Goal: Information Seeking & Learning: Learn about a topic

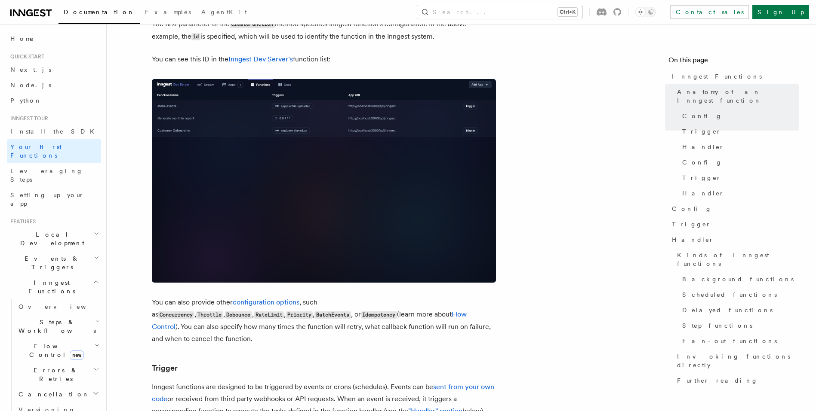
click at [40, 11] on icon at bounding box center [30, 13] width 41 height 10
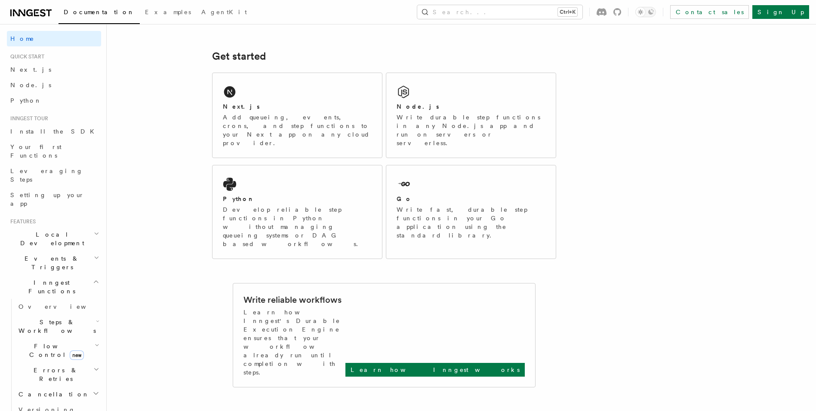
scroll to position [110, 0]
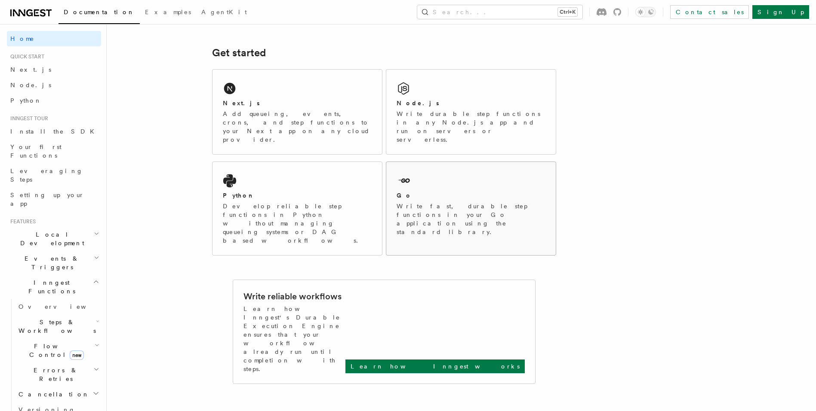
click at [400, 172] on div "Go Write fast, durable step functions in your Go application using the standard…" at bounding box center [470, 204] width 169 height 85
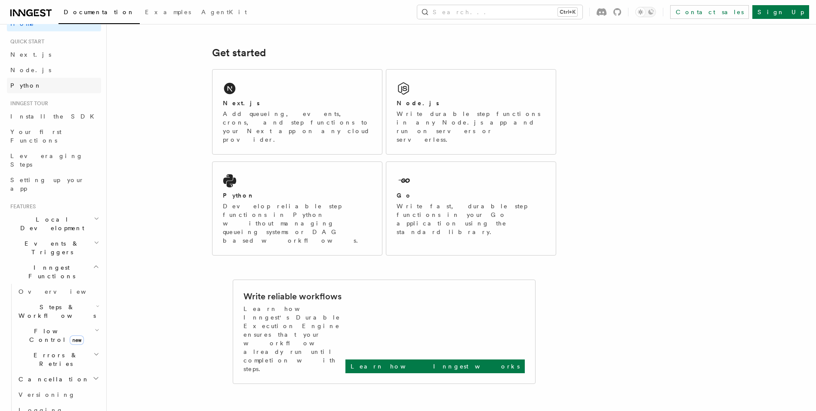
scroll to position [9, 0]
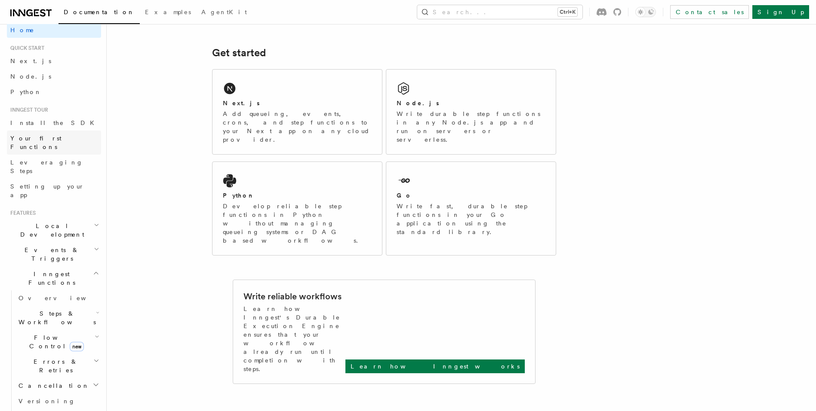
click at [58, 138] on span "Your first Functions" at bounding box center [35, 142] width 51 height 15
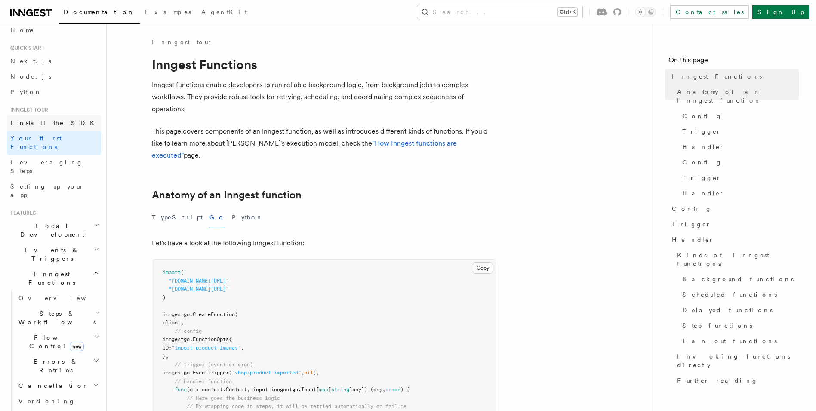
click at [58, 121] on link "Install the SDK" at bounding box center [54, 122] width 94 height 15
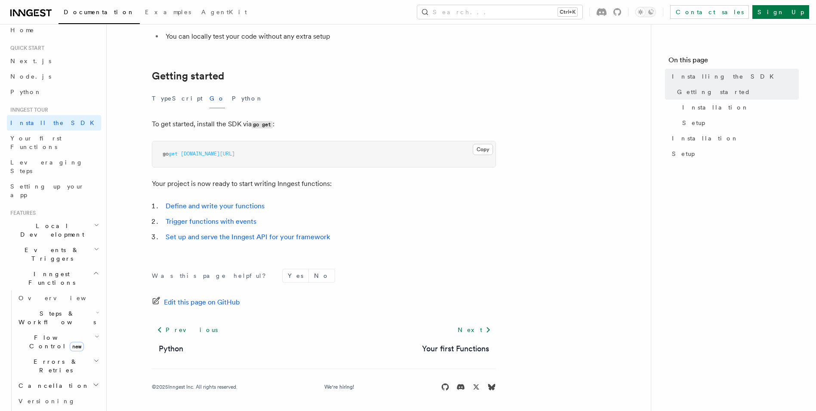
scroll to position [142, 0]
click at [270, 233] on link "Set up and serve the Inngest API for your framework" at bounding box center [248, 237] width 164 height 8
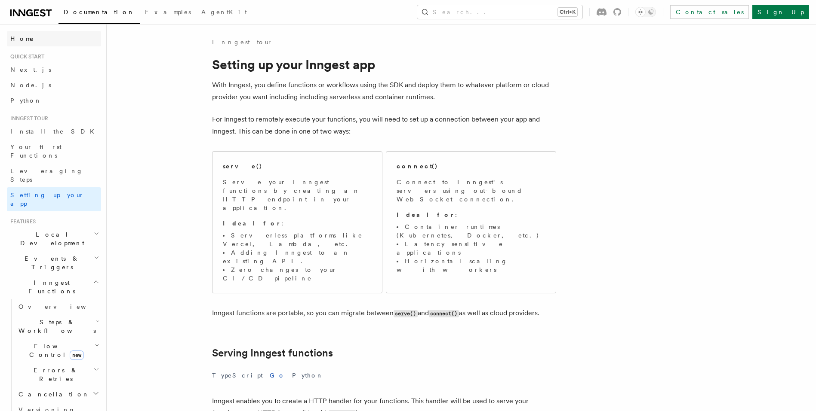
click at [42, 33] on link "Home" at bounding box center [54, 38] width 94 height 15
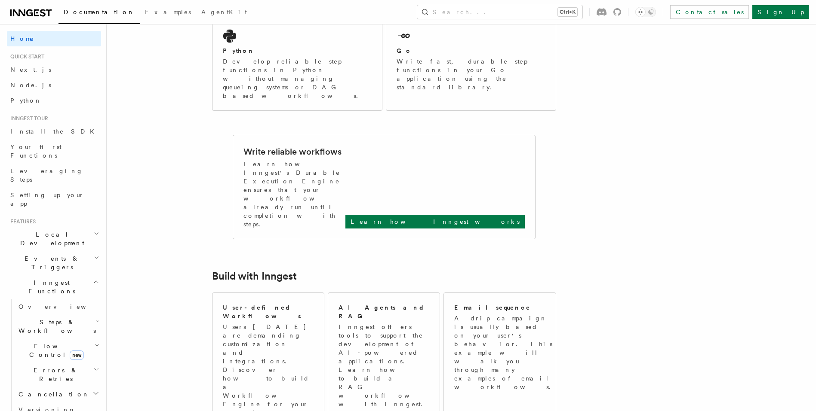
scroll to position [256, 0]
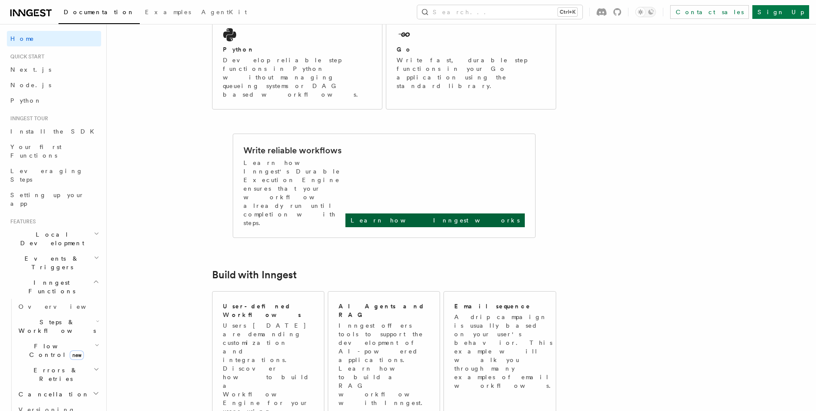
click at [469, 216] on p "Learn how Inngest works" at bounding box center [434, 220] width 169 height 9
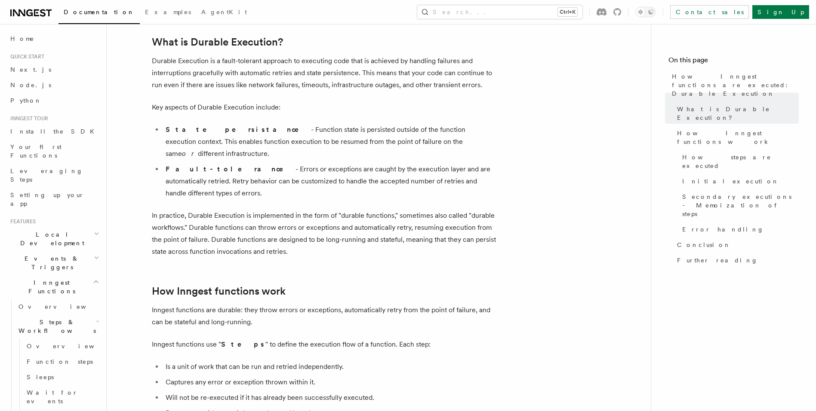
scroll to position [133, 0]
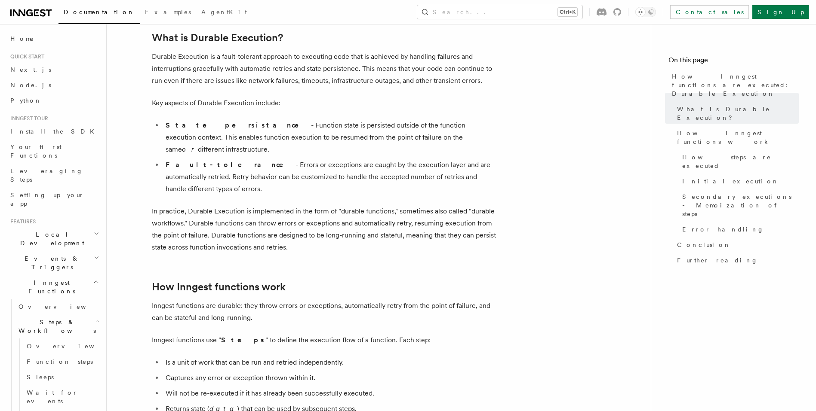
click at [437, 80] on p "Durable Execution is a fault-tolerant approach to executing code that is achiev…" at bounding box center [324, 69] width 344 height 36
copy p "transient"
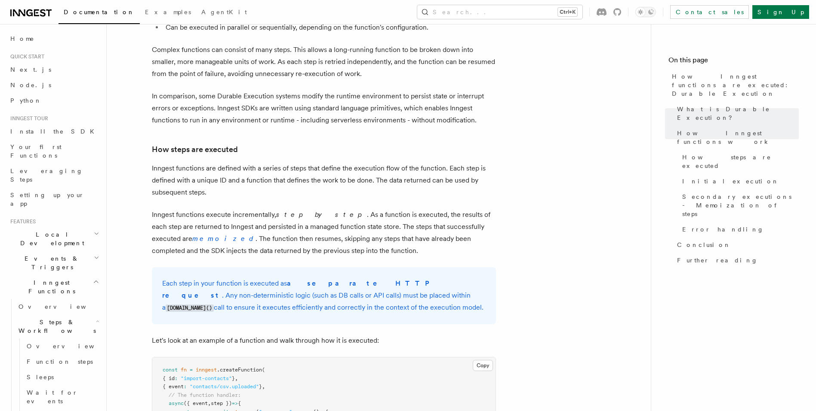
scroll to position [546, 0]
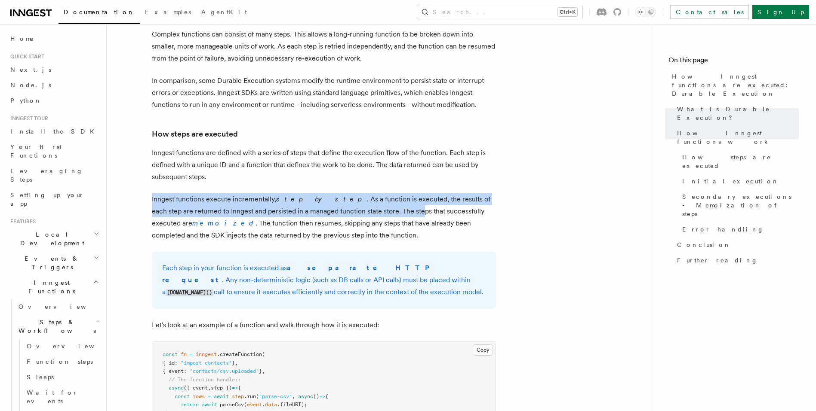
drag, startPoint x: 198, startPoint y: 178, endPoint x: 420, endPoint y: 184, distance: 221.5
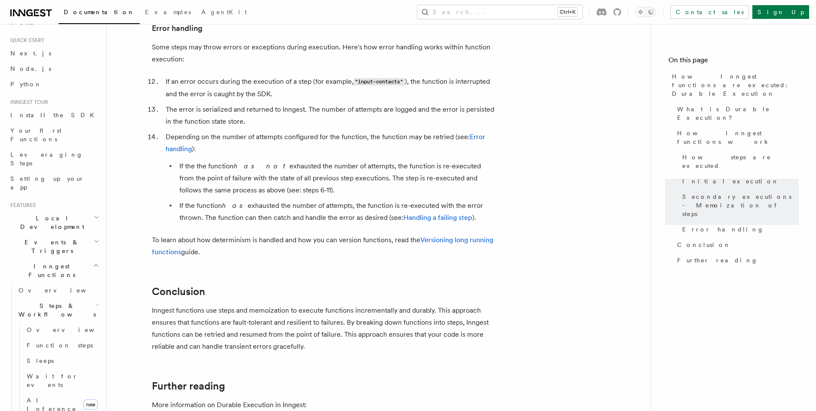
scroll to position [0, 0]
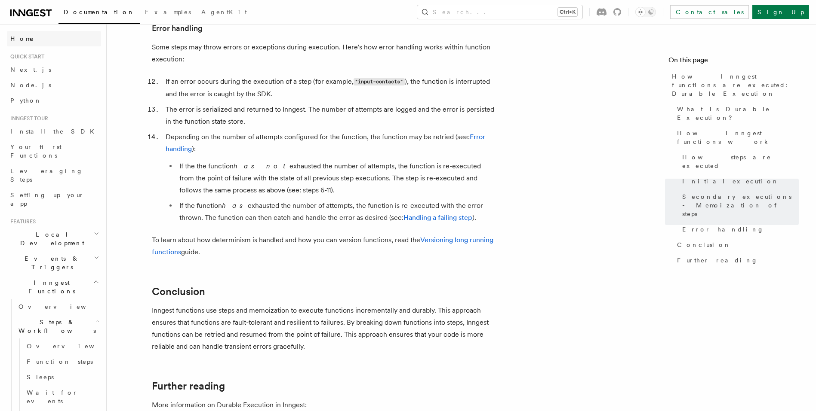
click at [18, 40] on span "Home" at bounding box center [22, 38] width 24 height 9
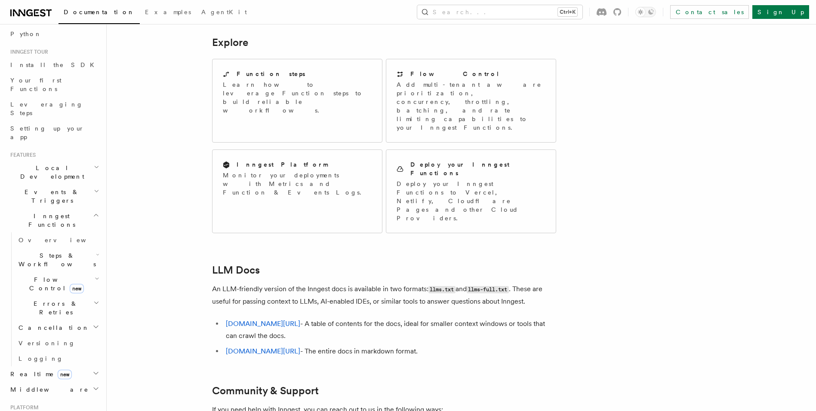
scroll to position [206, 0]
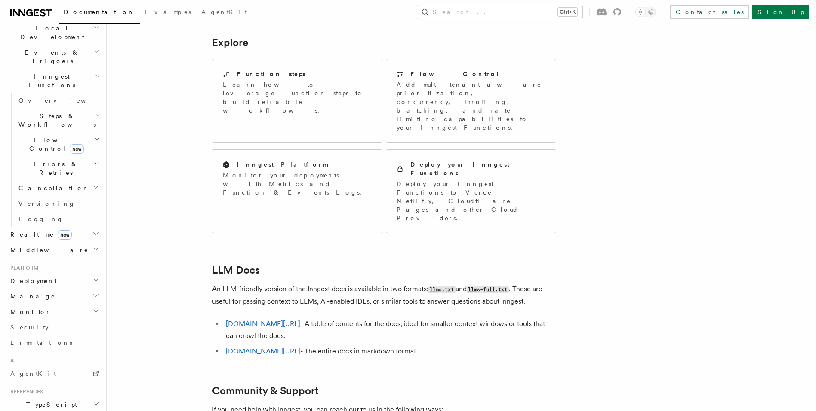
click at [92, 277] on icon "button" at bounding box center [95, 280] width 7 height 7
click at [49, 289] on link "Overview" at bounding box center [58, 296] width 86 height 15
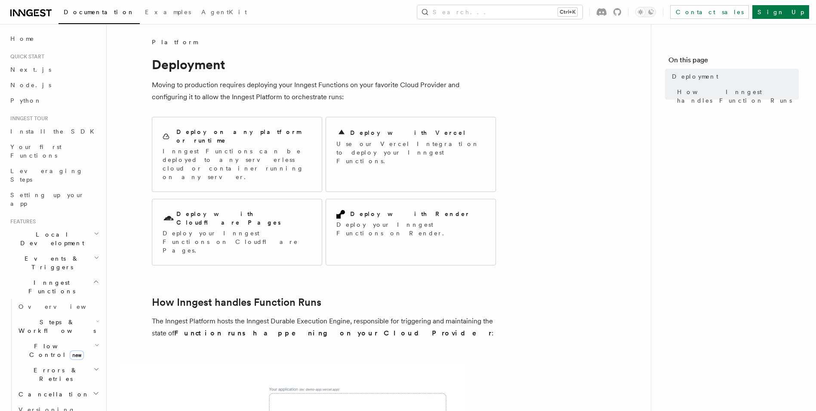
click at [46, 15] on icon at bounding box center [30, 13] width 41 height 10
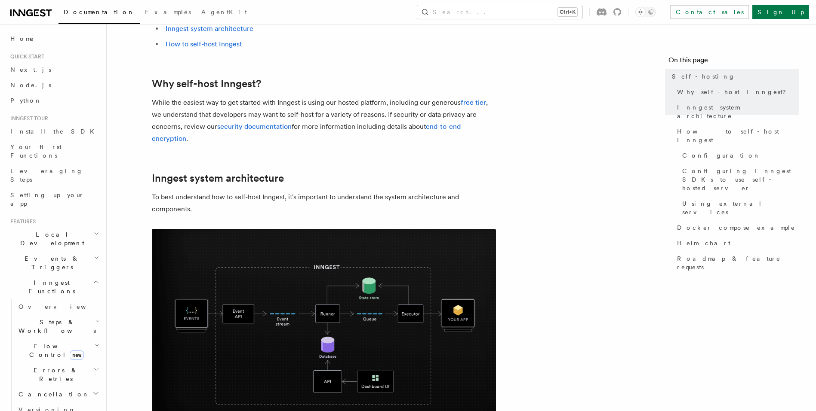
scroll to position [95, 0]
click at [481, 103] on link "free tier" at bounding box center [472, 102] width 25 height 8
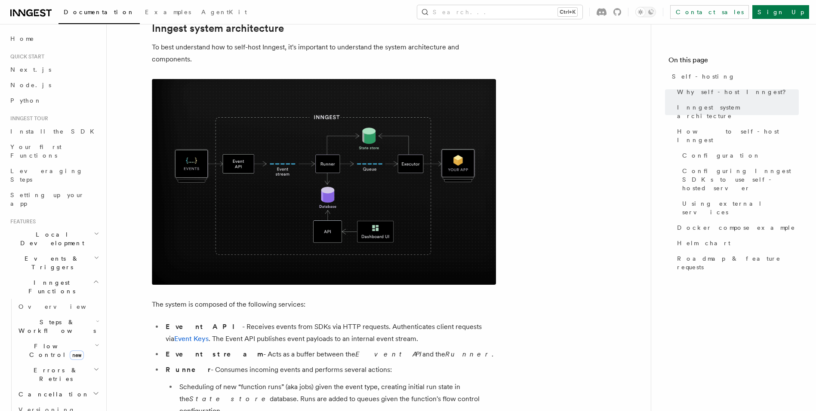
scroll to position [245, 0]
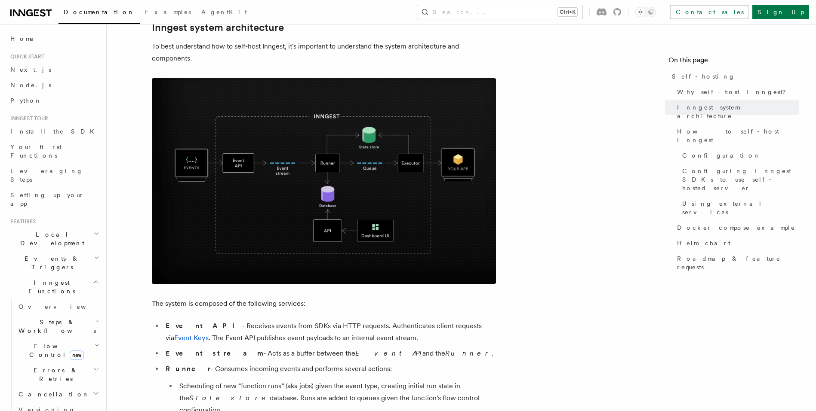
click at [246, 172] on img at bounding box center [324, 181] width 344 height 206
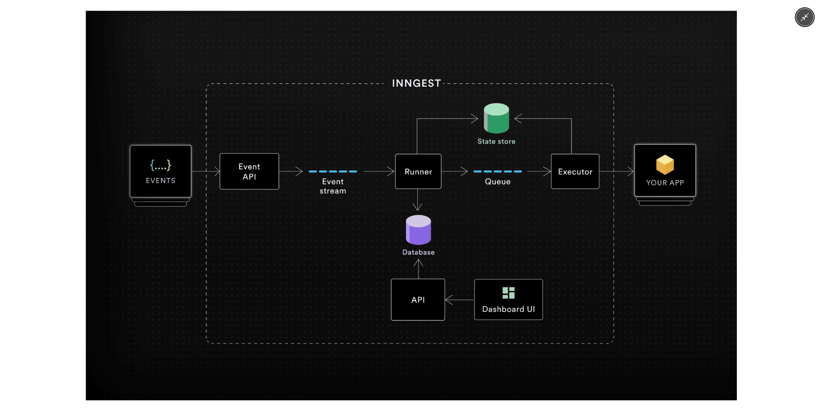
click at [803, 22] on button "Minimize image" at bounding box center [804, 17] width 17 height 17
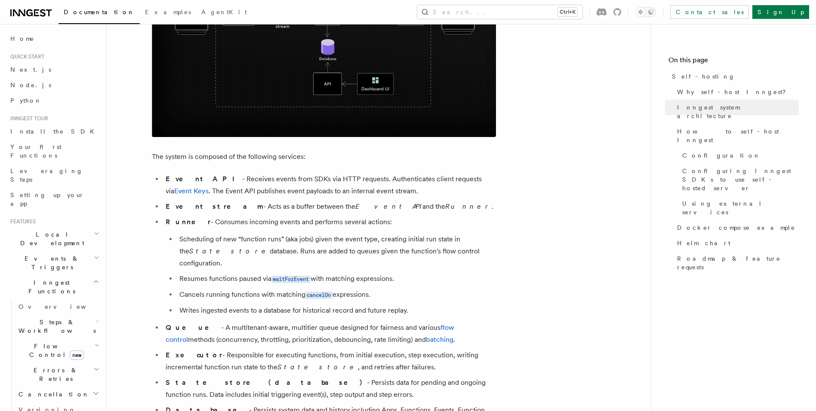
scroll to position [406, 0]
